Goal: Task Accomplishment & Management: Complete application form

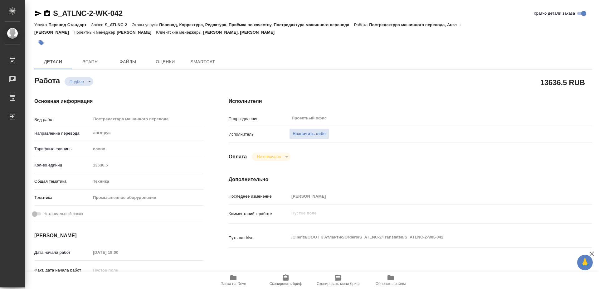
type textarea "x"
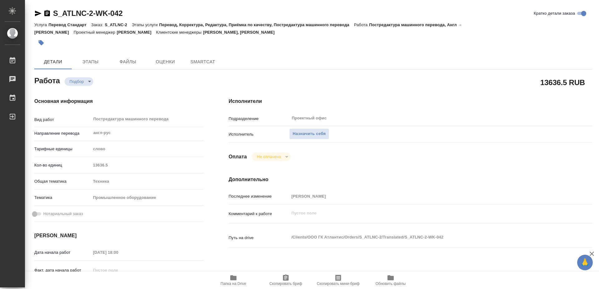
type textarea "x"
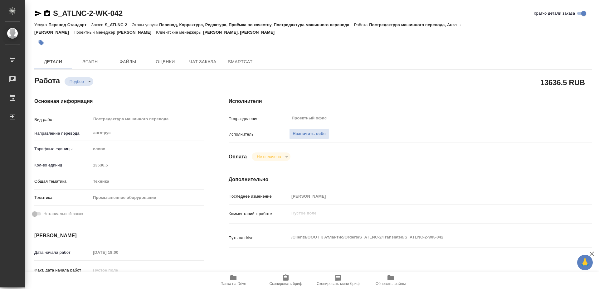
type textarea "x"
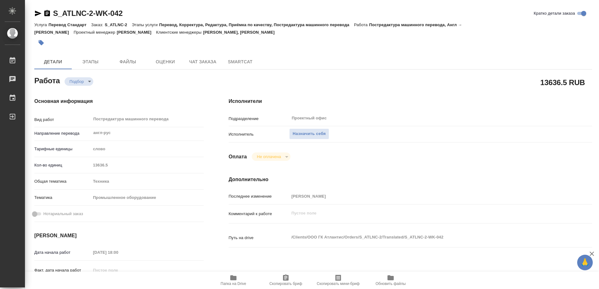
type textarea "x"
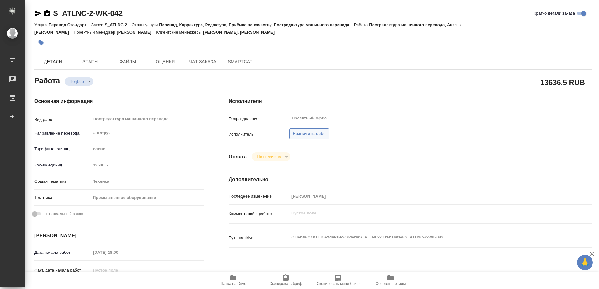
click at [312, 130] on span "Назначить себя" at bounding box center [308, 133] width 33 height 7
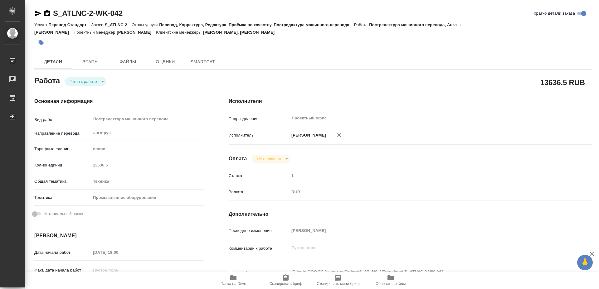
type textarea "x"
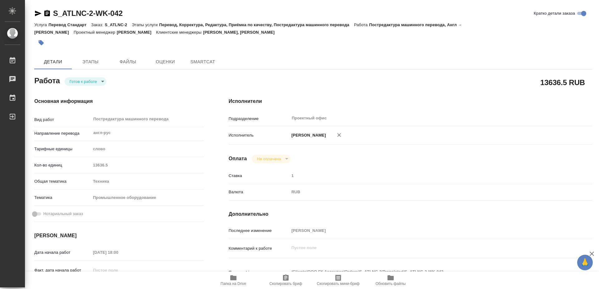
type input "readyForWork"
type textarea "Постредактура машинного перевода"
type textarea "x"
type input "англ-рус"
type input "5a8b1489cc6b4906c91bfd90"
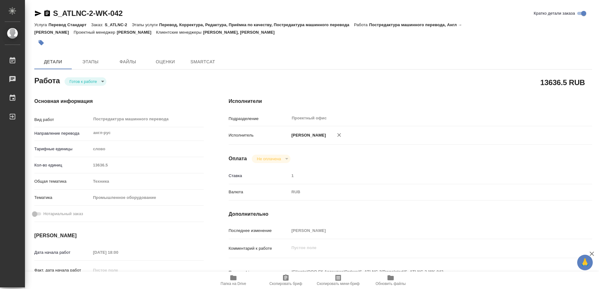
type input "13636.5"
type input "tech"
type input "5f647205b73bc97568ca66bc"
type input "[DATE] 18:00"
type input "[DATE] 17:00"
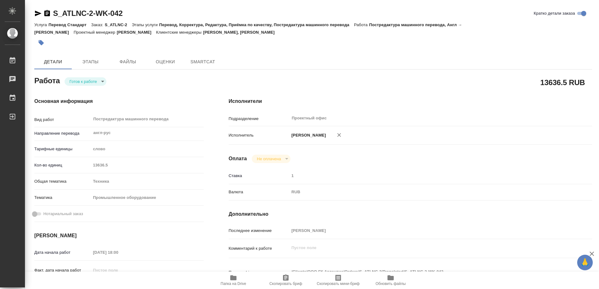
type input "[DATE] 17:00"
type input "Проектный офис"
type input "notPayed"
type input "Майоров Антон"
type textarea "x"
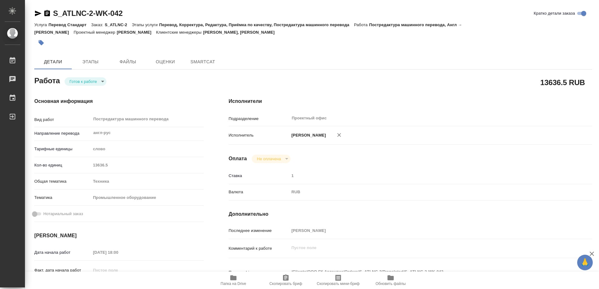
type textarea "/Clients/ООО ГК Атлантис/Orders/S_ATLNC-2/Translated/S_ATLNC-2-WK-042"
type textarea "x"
type input "S_ATLNC-2"
type input "Перевод Стандарт"
type input "Перевод, Корректура, Редактура, Приёмка по качеству, Постредактура машинного пе…"
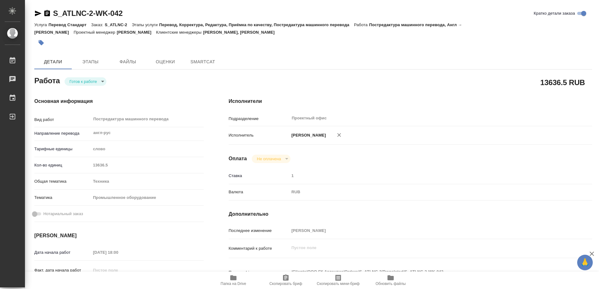
type input "[PERSON_NAME], [PERSON_NAME]"
type input "[PERSON_NAME]"
type input "/Clients/ООО ГК Атлантис/Orders/S_ATLNC-2"
type textarea "x"
type textarea "сдаем все к 28.08, последние 5 файлов (=50 чертежей) после 28.08 - asap по гото…"
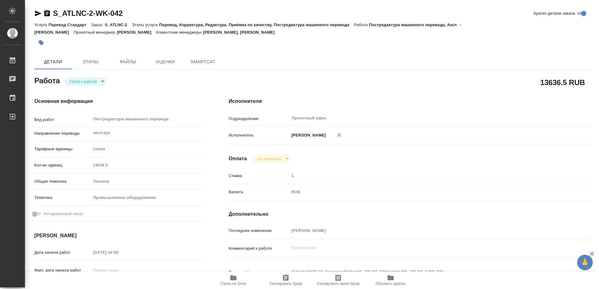
type textarea "x"
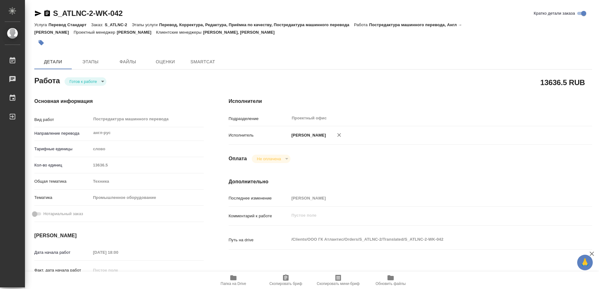
type textarea "x"
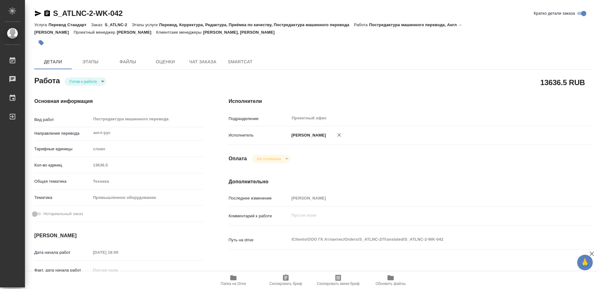
click at [234, 279] on icon "button" at bounding box center [233, 277] width 6 height 5
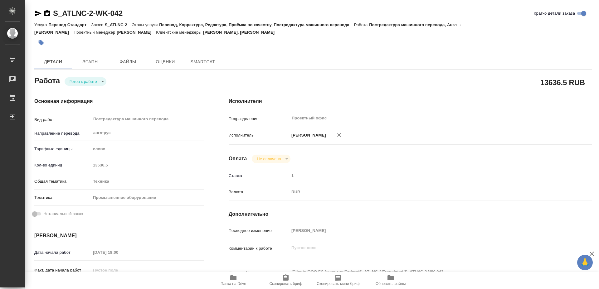
type textarea "x"
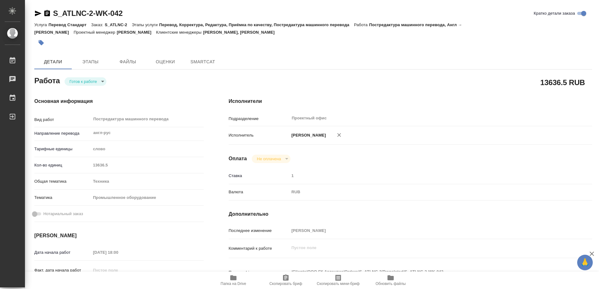
type textarea "x"
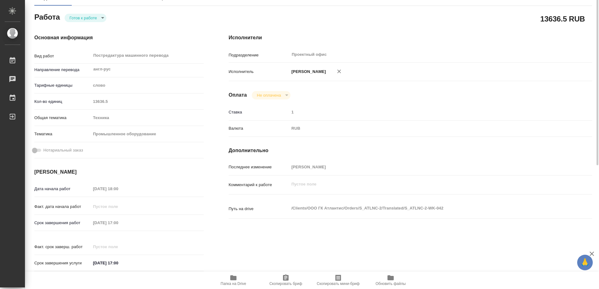
type textarea "x"
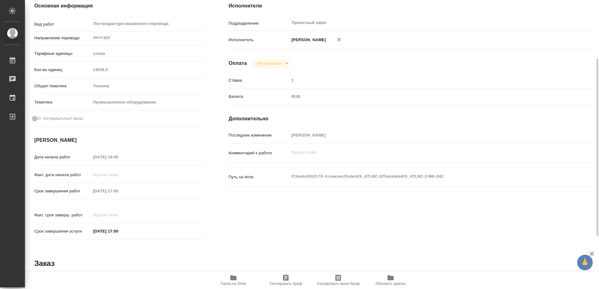
type textarea "x"
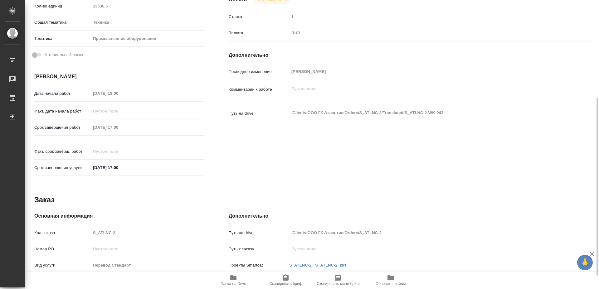
type textarea "x"
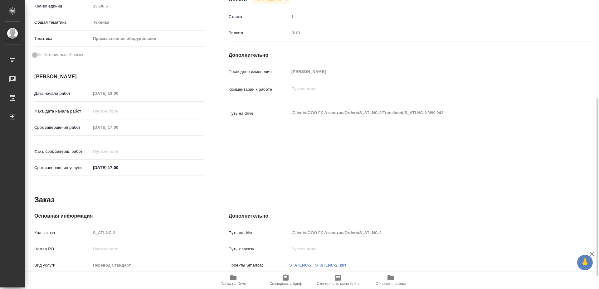
scroll to position [181, 0]
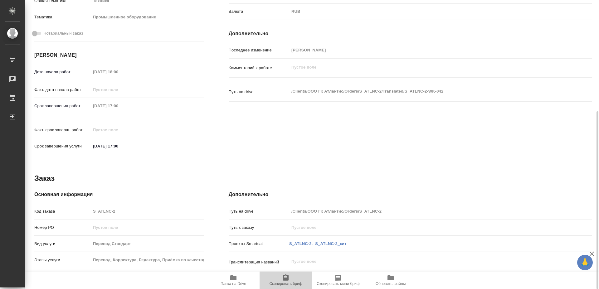
click at [285, 280] on icon "button" at bounding box center [286, 277] width 6 height 6
click at [286, 279] on icon "button" at bounding box center [286, 277] width 6 height 6
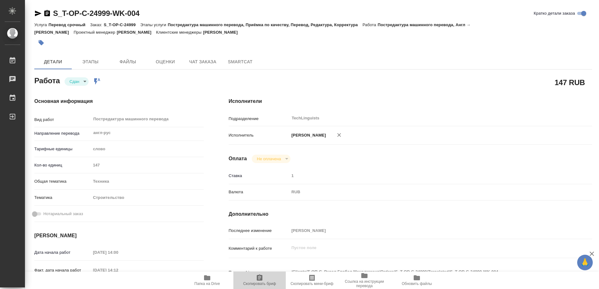
click at [263, 282] on span "Скопировать бриф" at bounding box center [259, 284] width 33 height 4
